Goal: Navigation & Orientation: Understand site structure

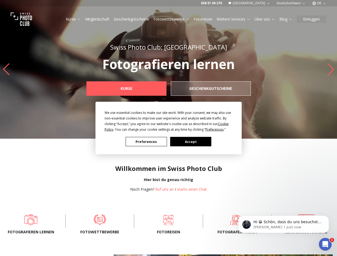
click at [168, 128] on div "We use essential cookies to make our site work. With your consent, we may also …" at bounding box center [169, 121] width 128 height 22
click at [167, 127] on div "We use essential cookies to make our site work. With your consent, we may also …" at bounding box center [169, 121] width 128 height 22
click at [215, 129] on span "Preferences" at bounding box center [214, 129] width 18 height 5
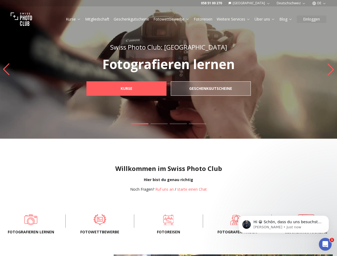
click at [146, 142] on div "Willkommen im Swiss Photo Club Hier bist du genau richtig Noch Fragen? Ruf uns …" at bounding box center [168, 174] width 337 height 70
click at [191, 142] on div "Willkommen im Swiss Photo Club Hier bist du genau richtig Noch Fragen? Ruf uns …" at bounding box center [168, 174] width 337 height 70
click at [284, 224] on p "Hi 😀 Schön, dass du uns besuchst. Stell' uns gerne jederzeit Fragen oder hinter…" at bounding box center [288, 222] width 69 height 5
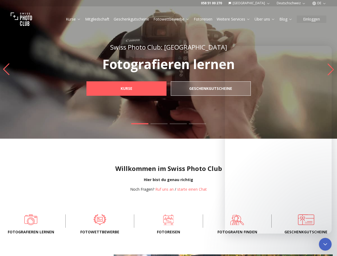
click at [325, 244] on icon "Close Intercom Messenger" at bounding box center [325, 244] width 6 height 6
